Goal: Information Seeking & Learning: Learn about a topic

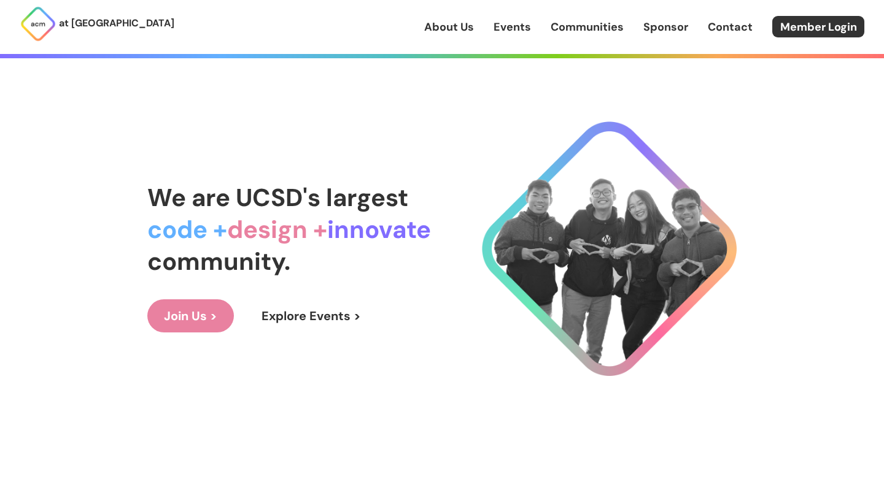
click at [520, 27] on link "Events" at bounding box center [511, 27] width 37 height 16
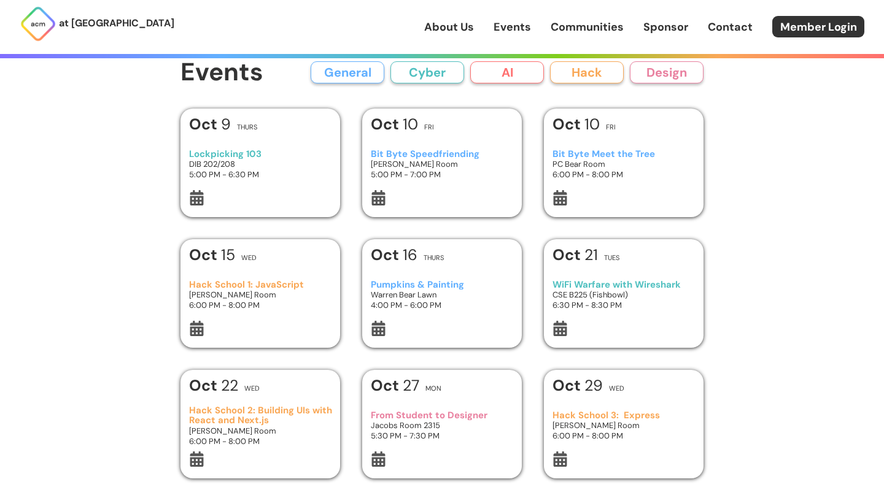
scroll to position [11, 0]
click at [446, 190] on div at bounding box center [442, 198] width 143 height 18
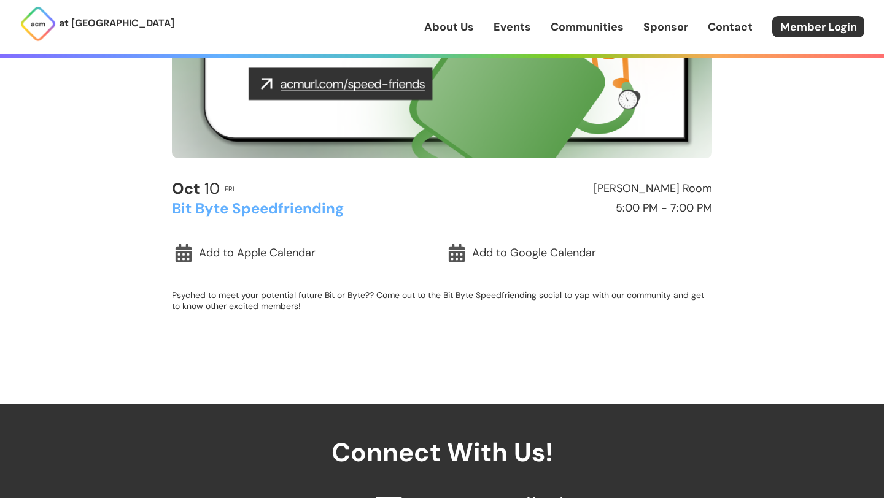
scroll to position [272, 0]
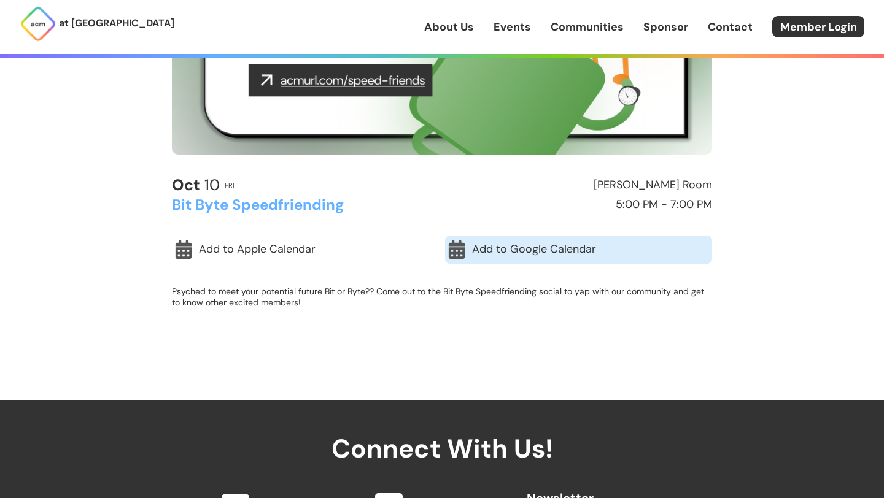
click at [512, 248] on link "Add to Google Calendar" at bounding box center [578, 250] width 267 height 28
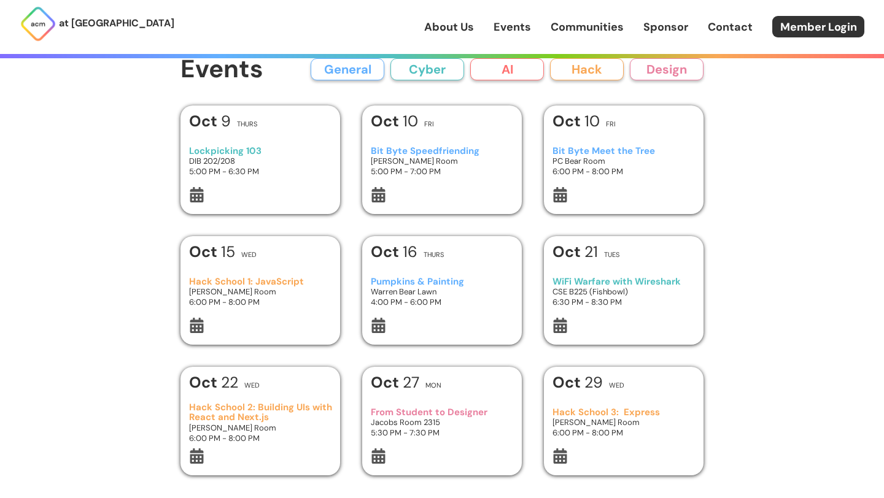
scroll to position [28, 0]
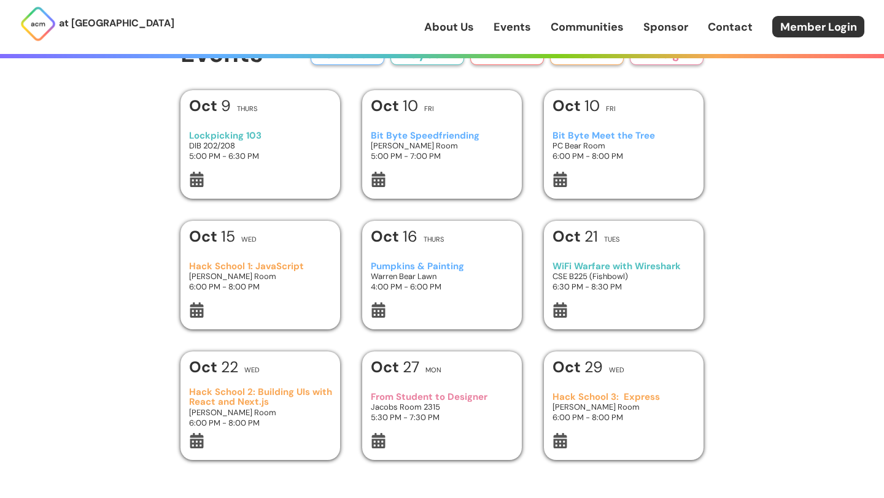
click at [627, 175] on div at bounding box center [623, 181] width 143 height 18
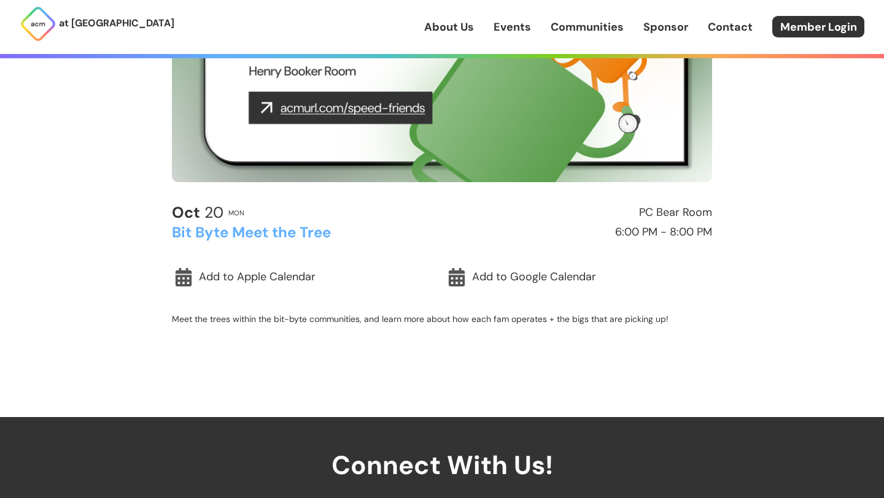
scroll to position [250, 0]
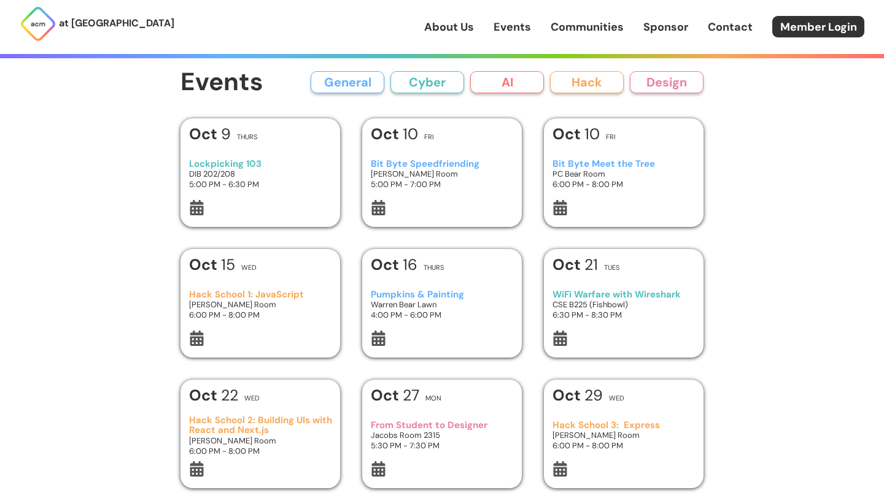
click at [460, 22] on link "About Us" at bounding box center [449, 27] width 50 height 16
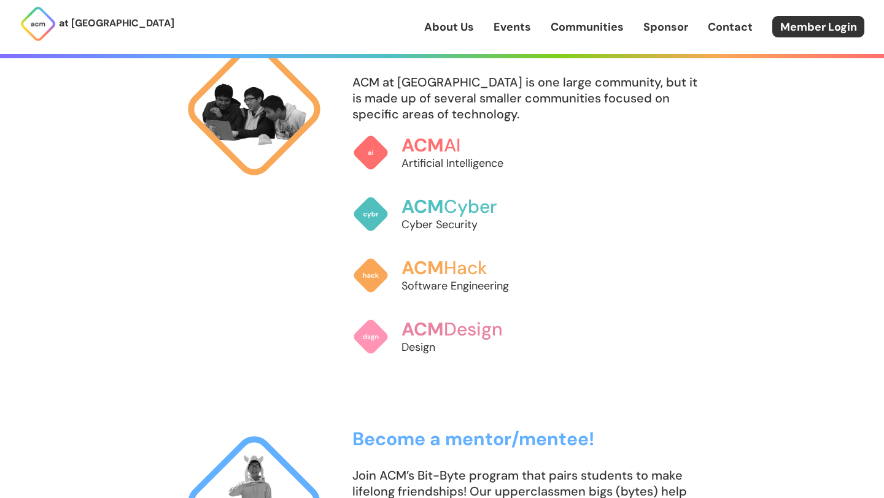
scroll to position [799, 0]
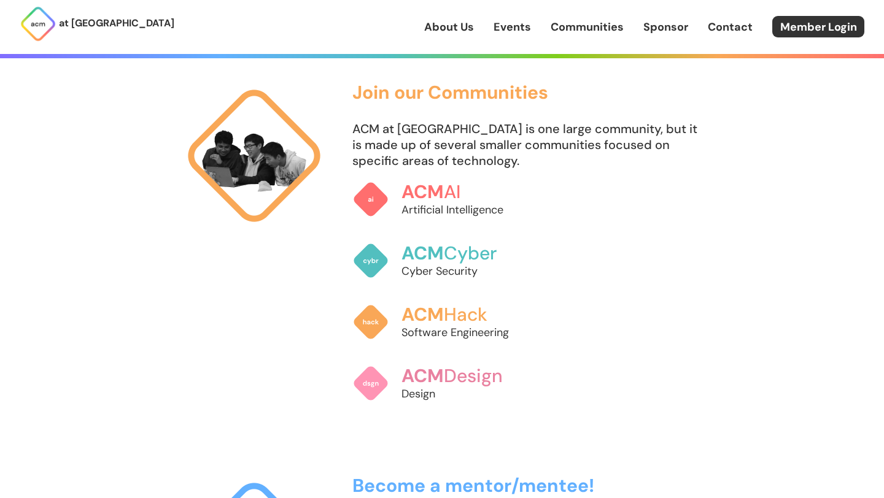
click at [401, 92] on h3 "Join our Communities" at bounding box center [527, 92] width 351 height 20
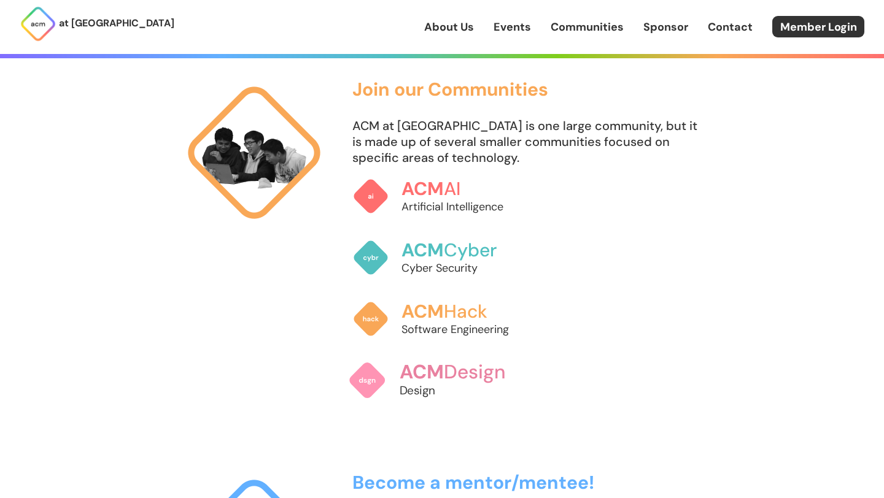
click at [365, 384] on img at bounding box center [367, 380] width 39 height 39
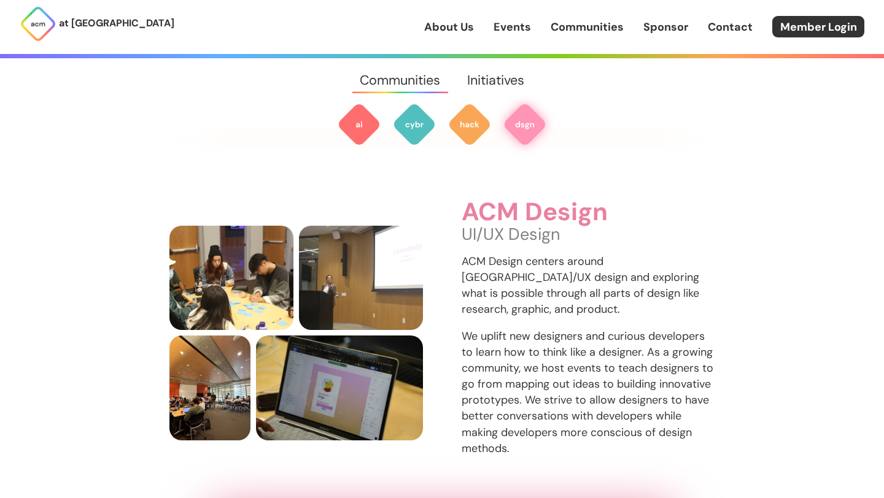
scroll to position [1718, 0]
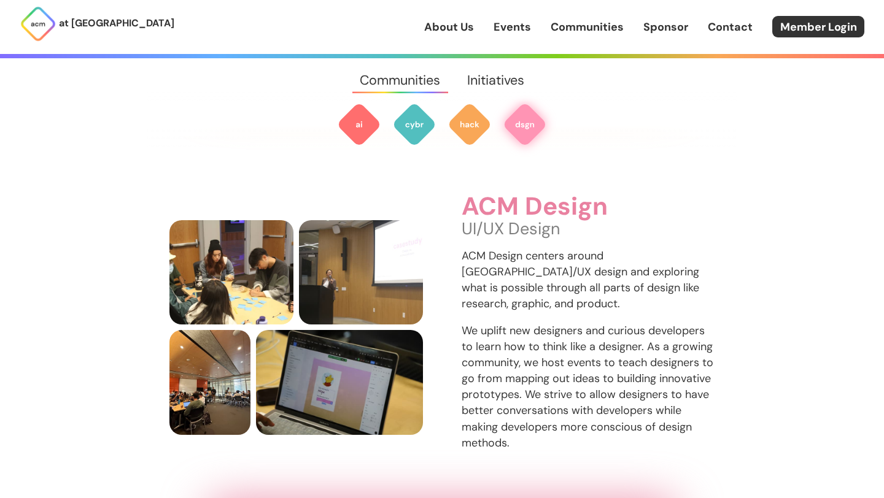
click at [582, 359] on p "We uplift new designers and curious developers to learn how to think like a des…" at bounding box center [587, 387] width 253 height 128
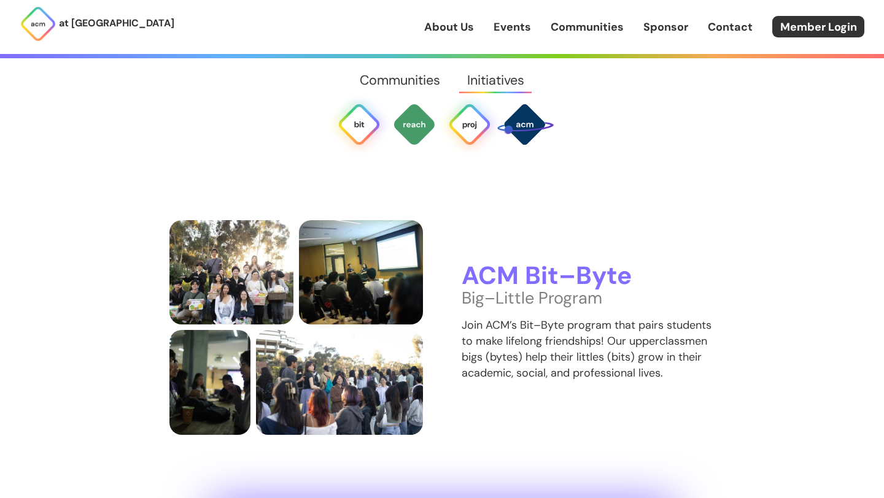
click at [480, 120] on img at bounding box center [469, 124] width 44 height 44
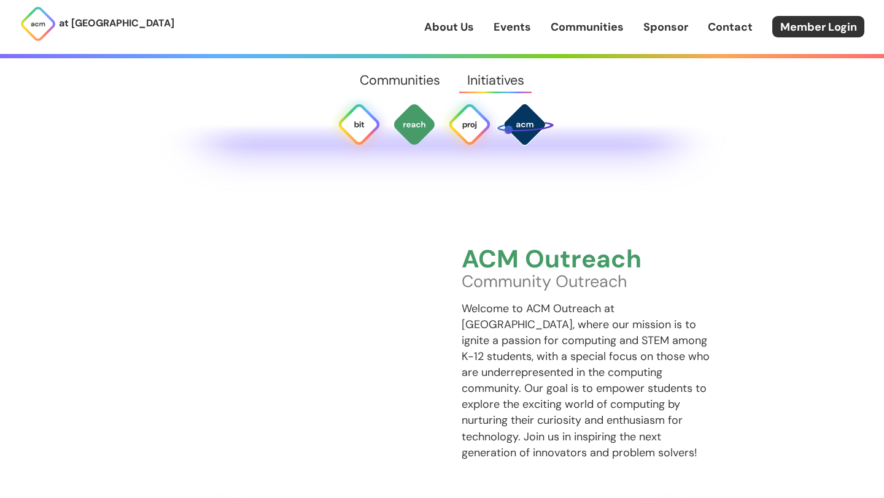
click at [480, 120] on img at bounding box center [469, 124] width 44 height 44
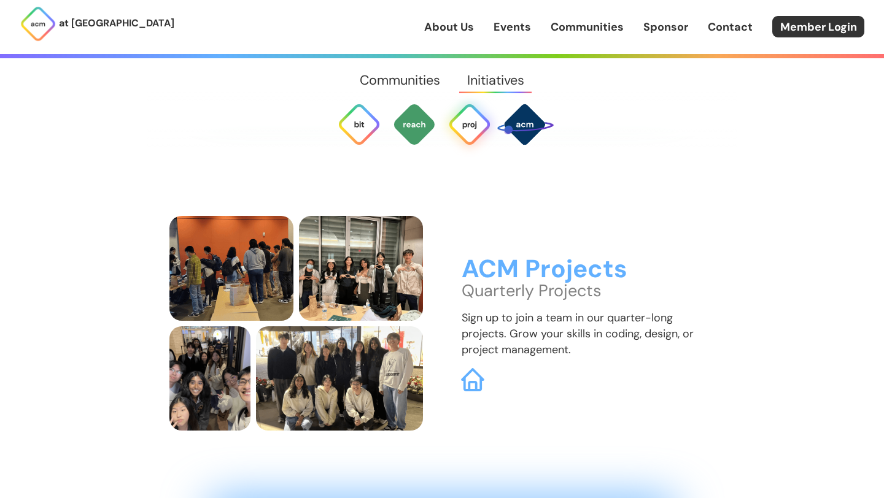
scroll to position [3237, 0]
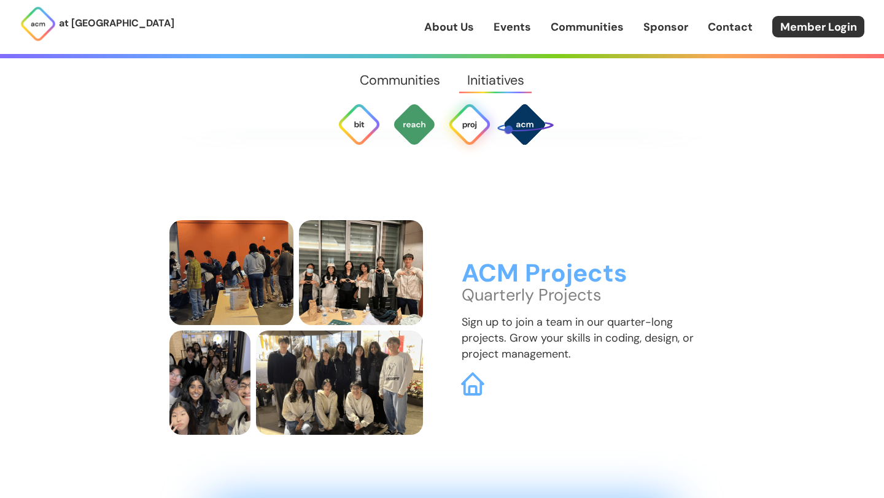
click at [463, 378] on img at bounding box center [472, 384] width 23 height 23
